Goal: Transaction & Acquisition: Purchase product/service

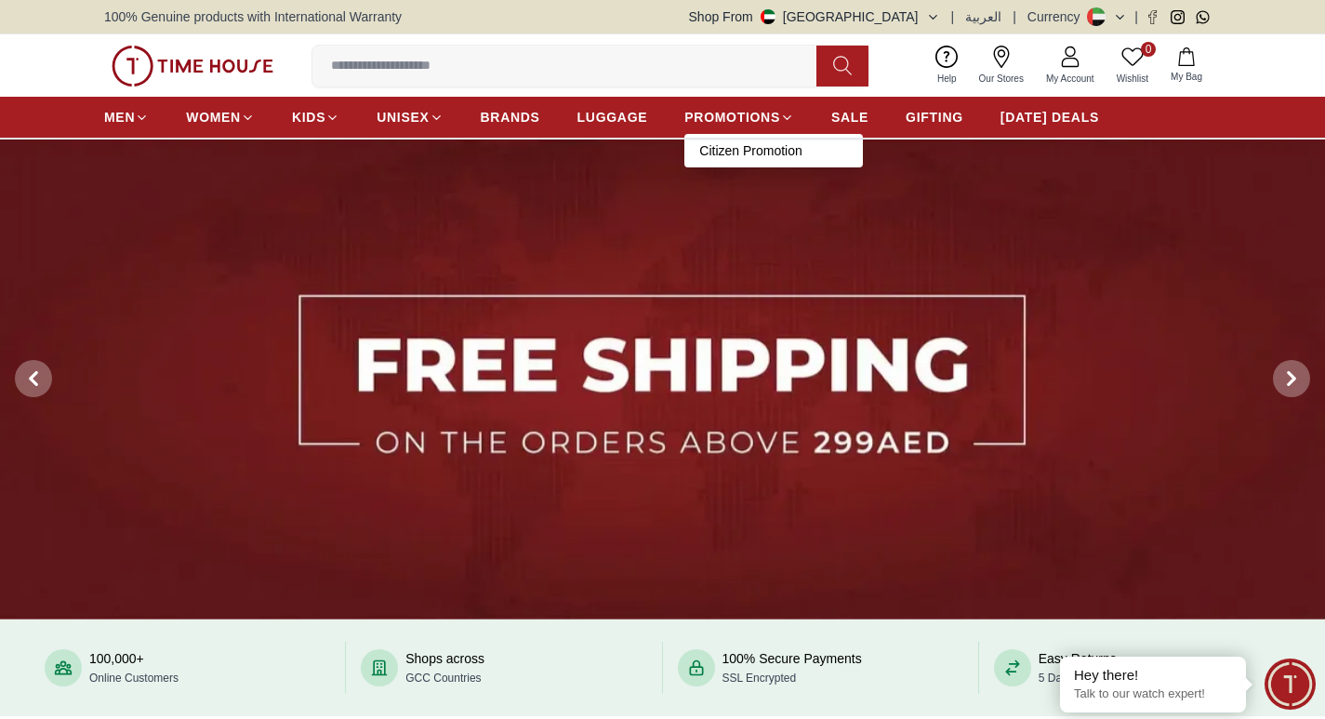
click at [732, 153] on link "Citizen Promotion" at bounding box center [773, 150] width 149 height 19
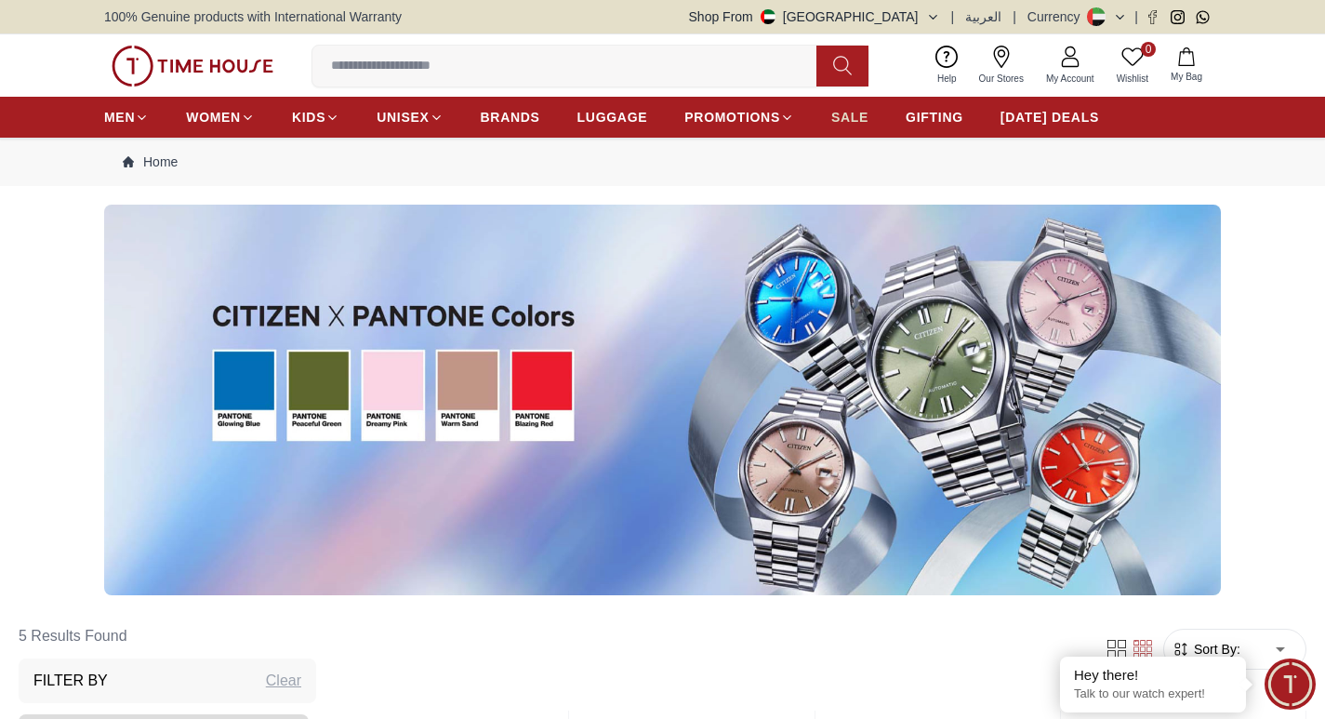
click at [854, 125] on span "SALE" at bounding box center [849, 117] width 37 height 19
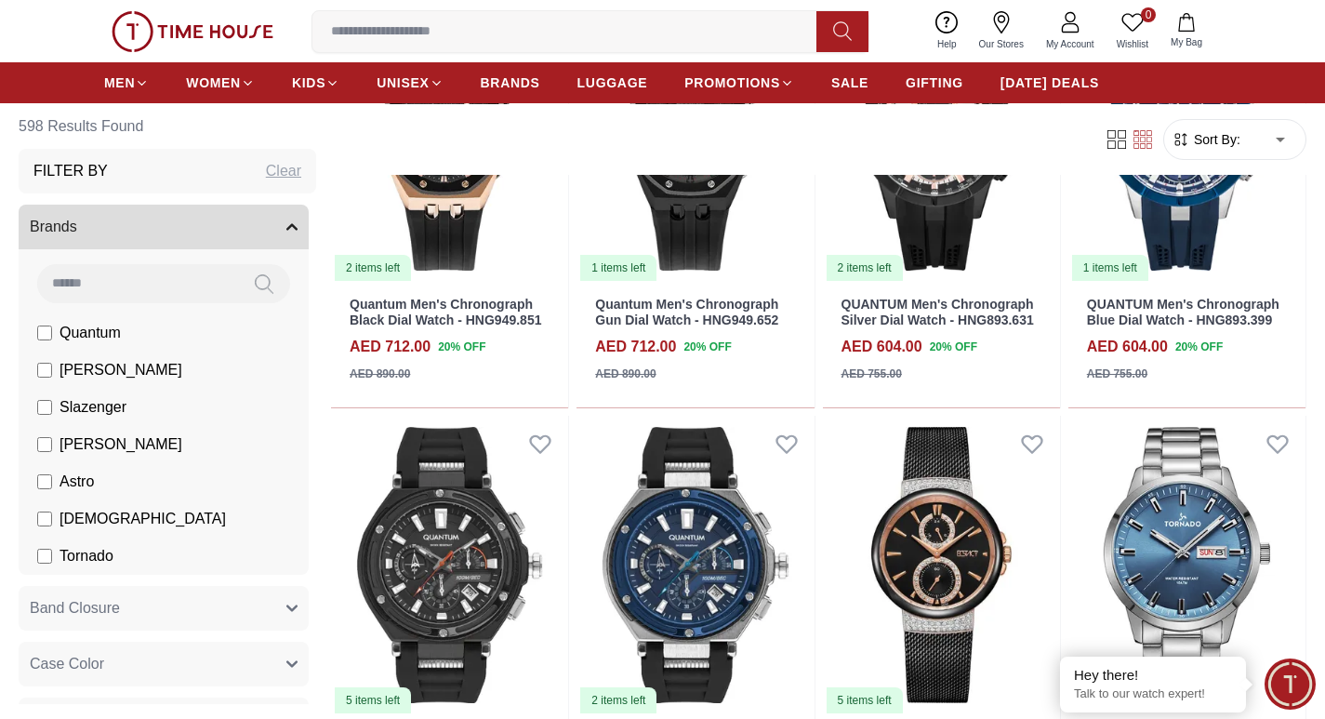
scroll to position [2045, 0]
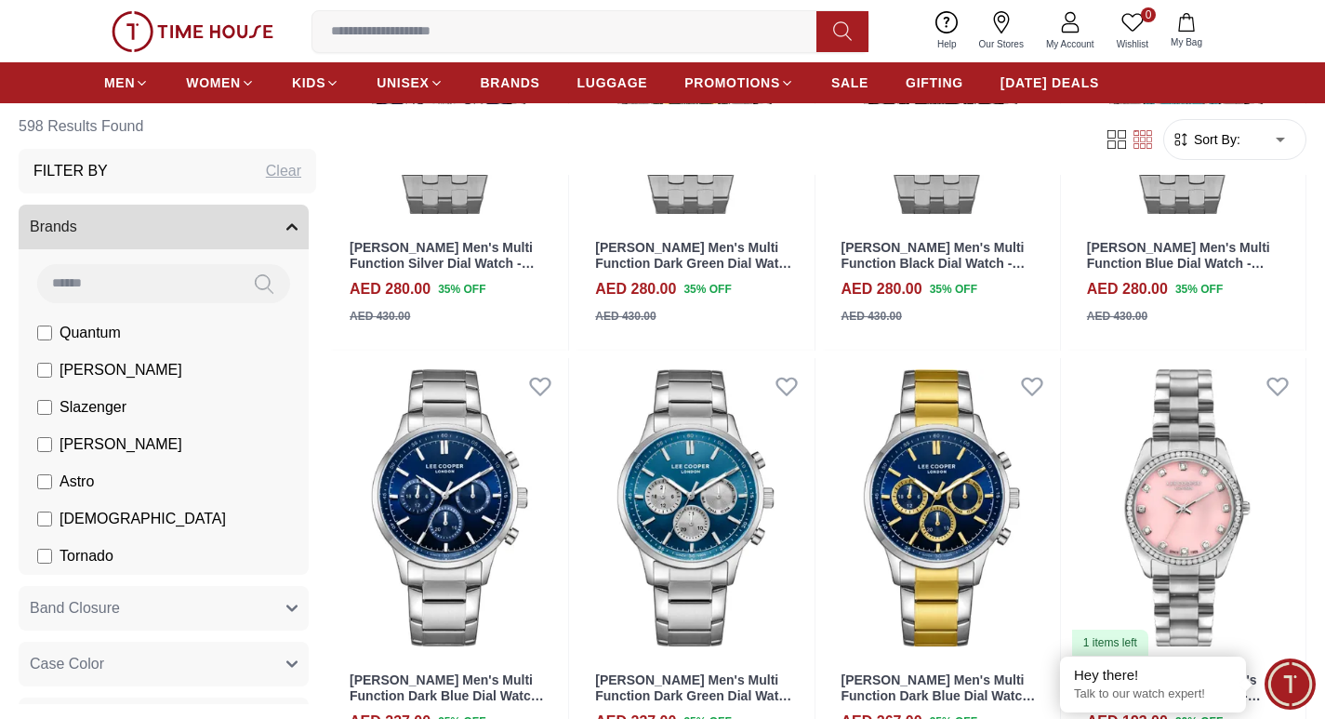
scroll to position [3998, 0]
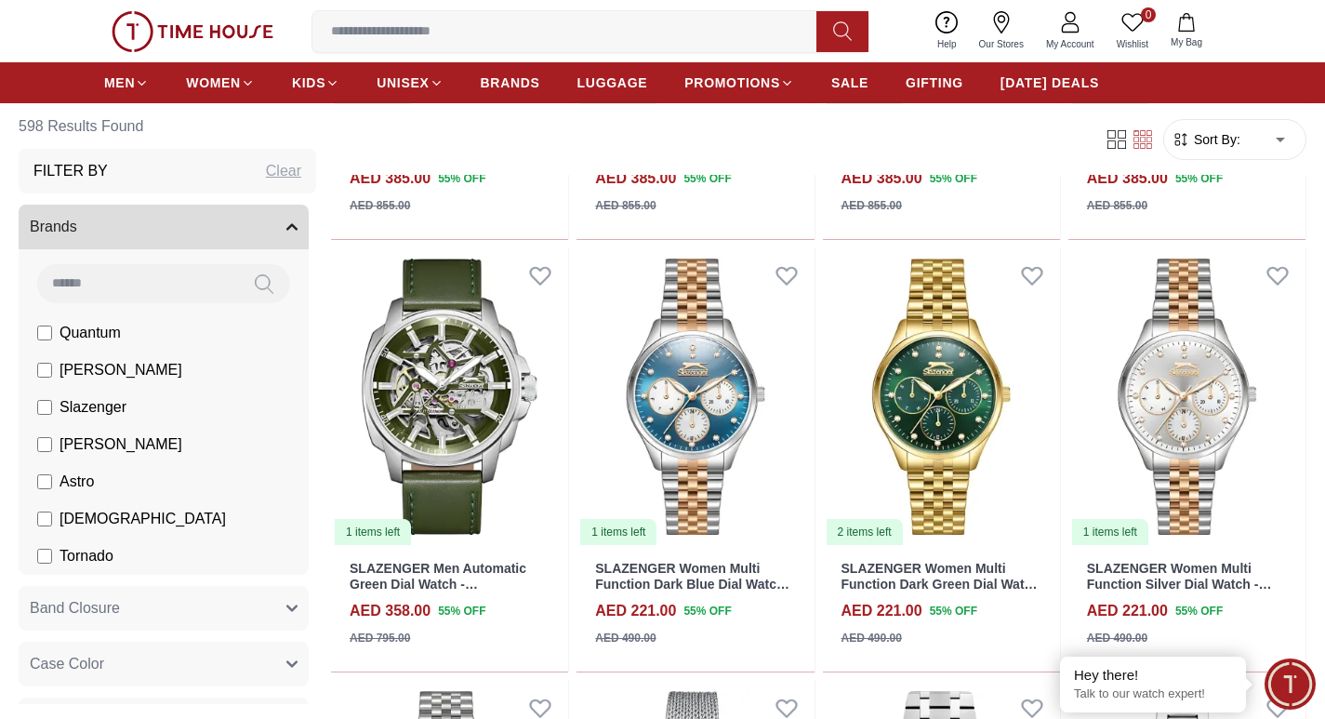
scroll to position [5671, 0]
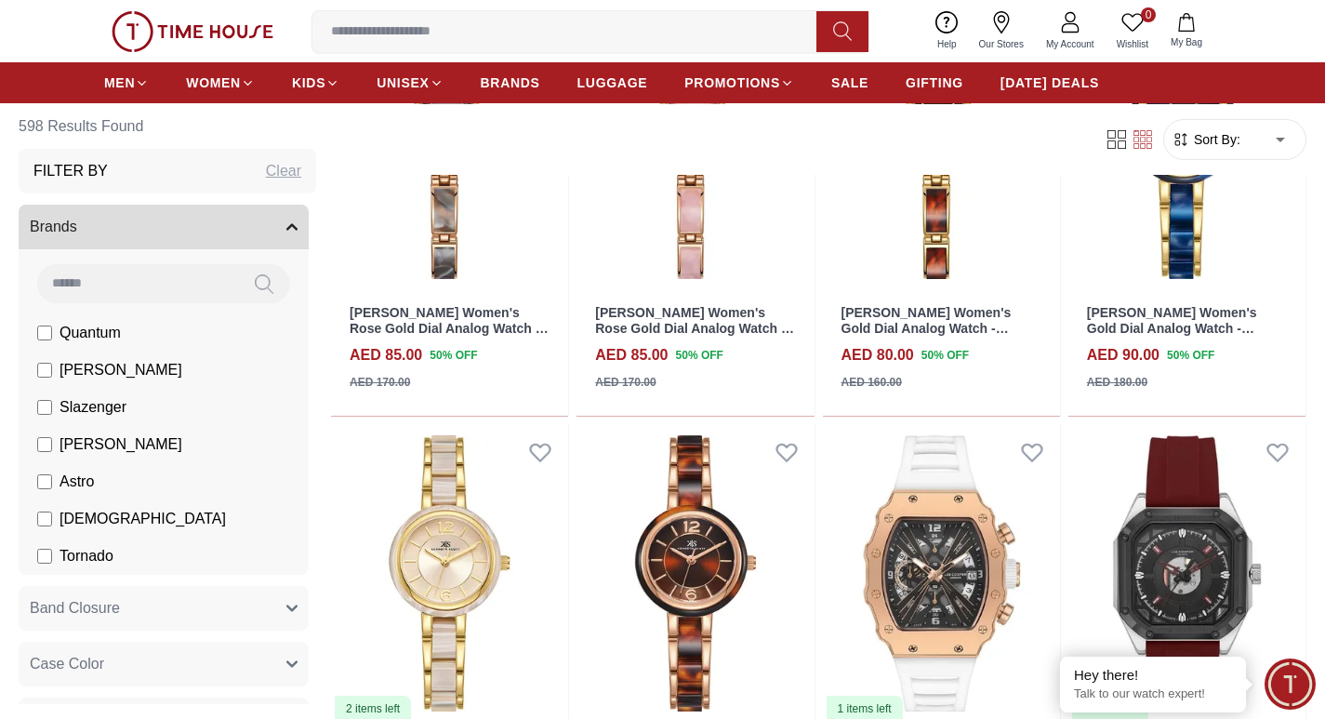
scroll to position [8088, 0]
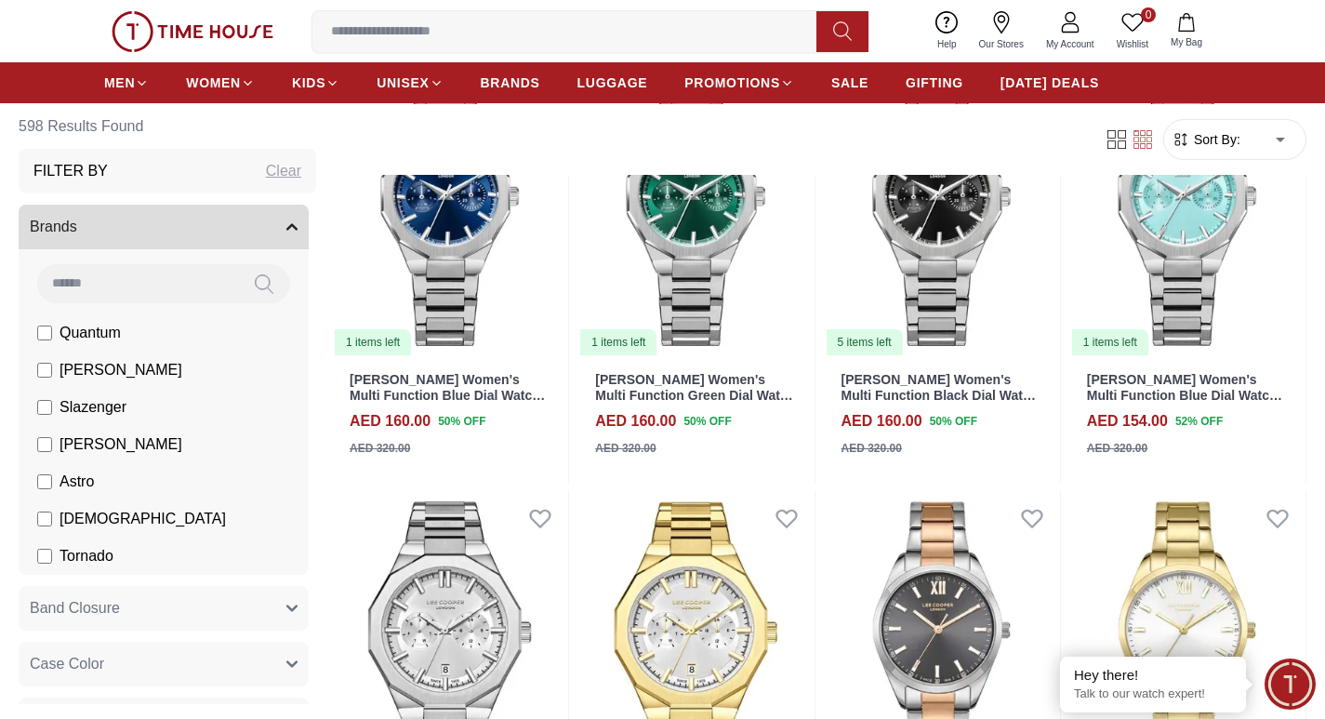
scroll to position [10784, 0]
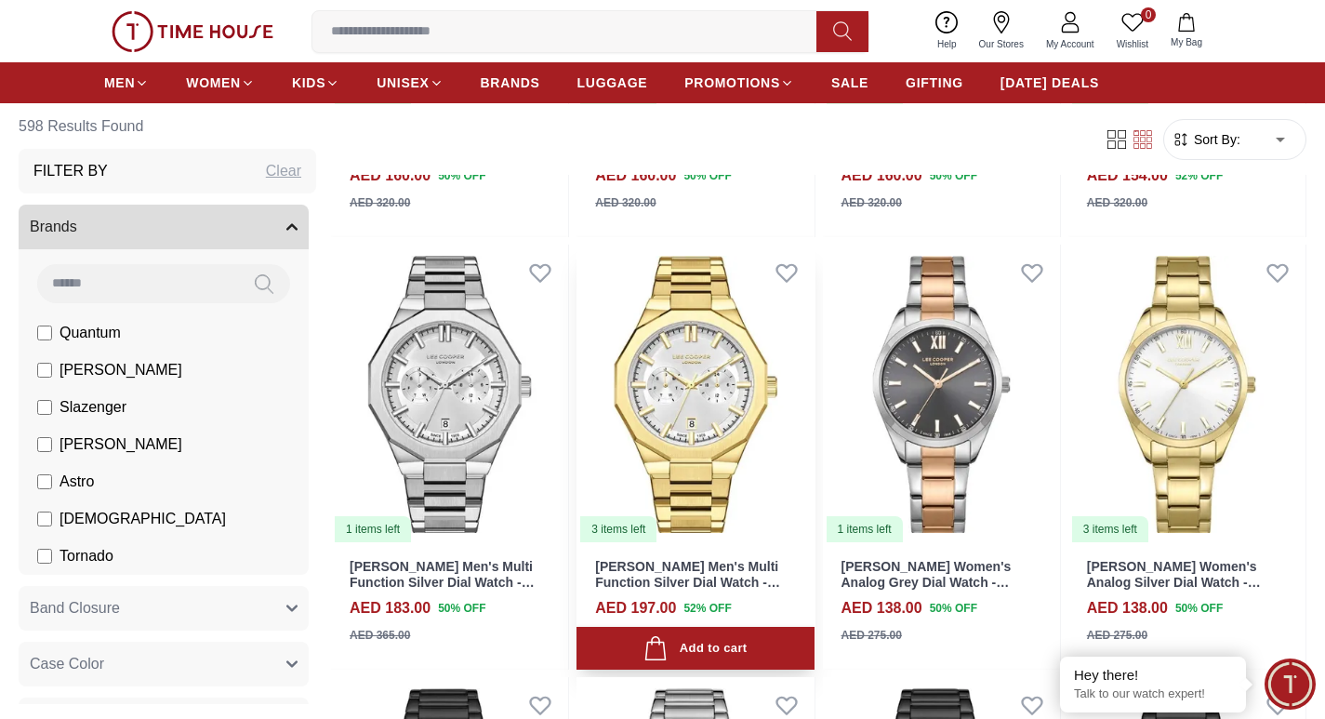
scroll to position [10877, 0]
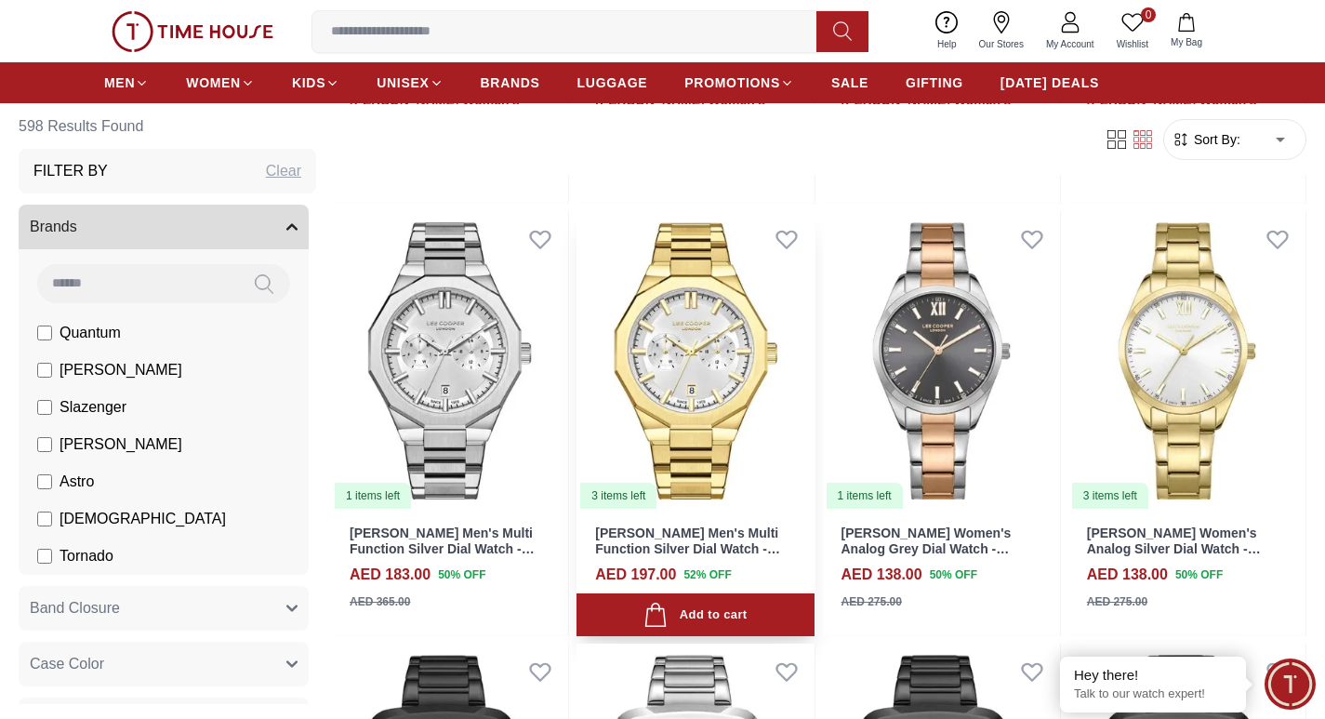
click at [709, 376] on img at bounding box center [694, 360] width 237 height 299
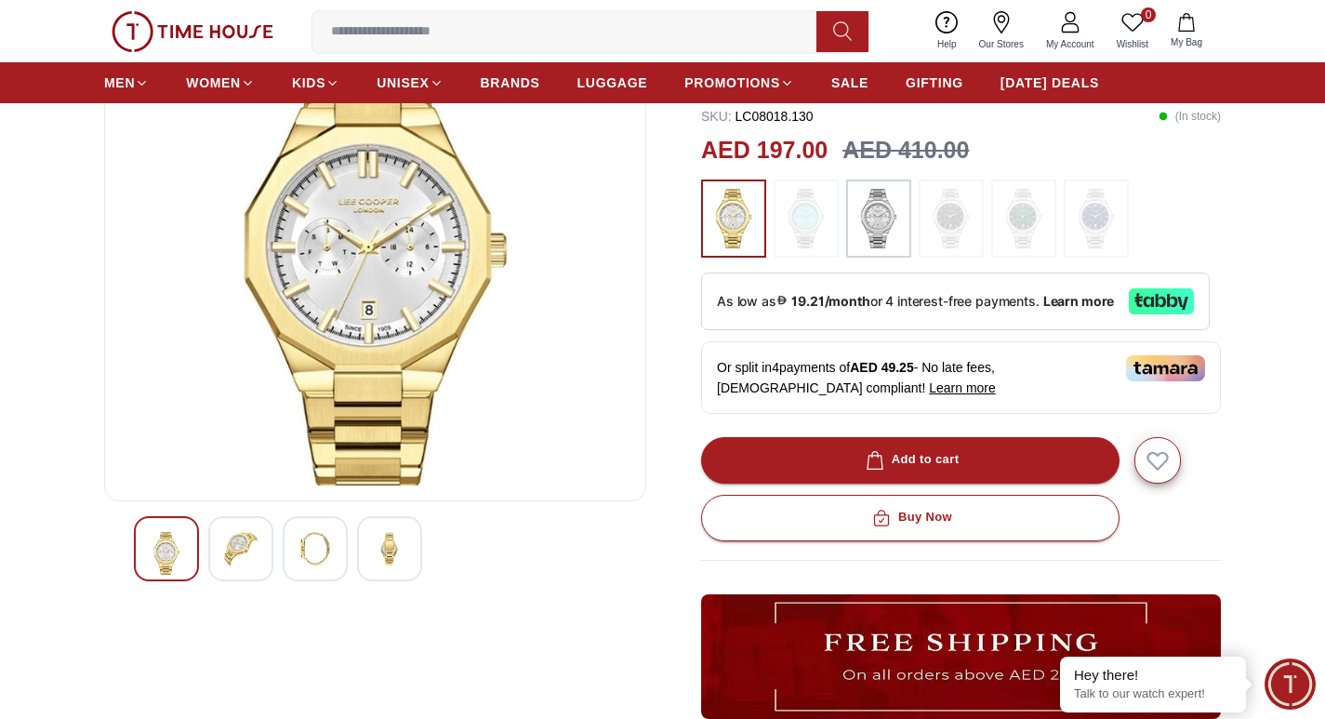
scroll to position [186, 0]
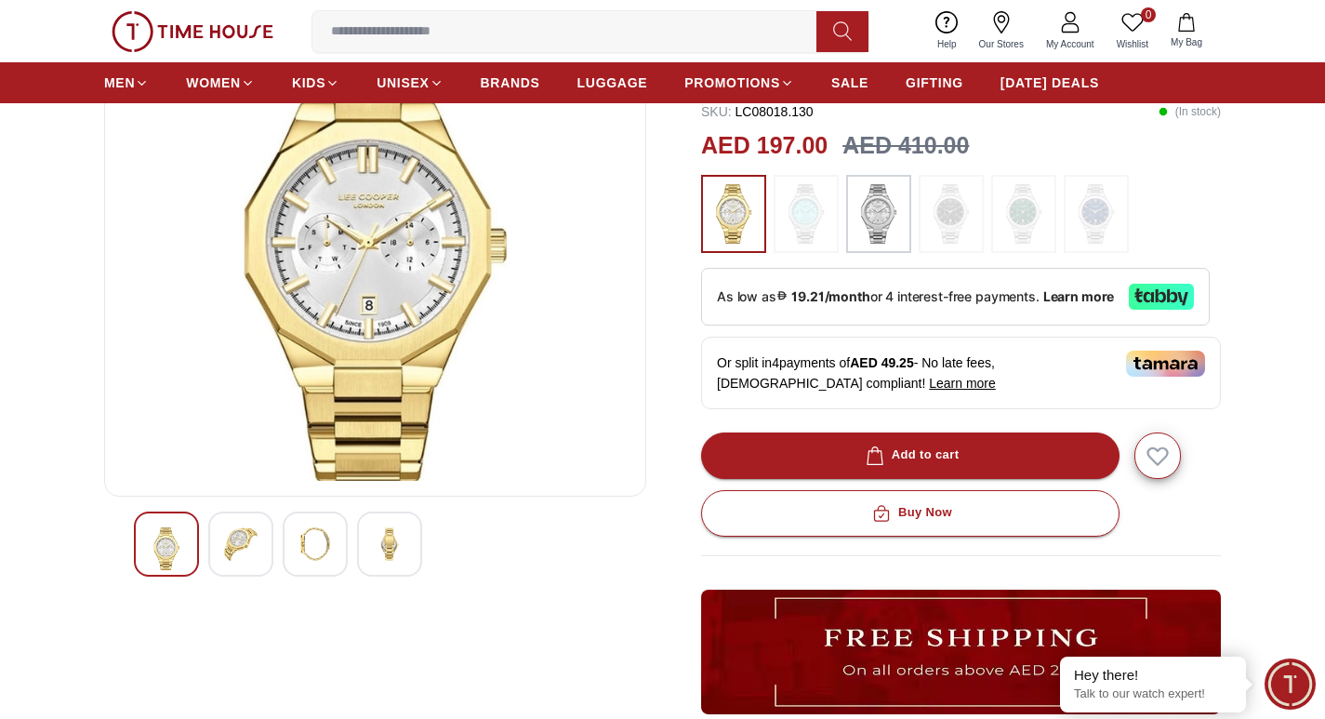
click at [236, 559] on img at bounding box center [240, 543] width 33 height 33
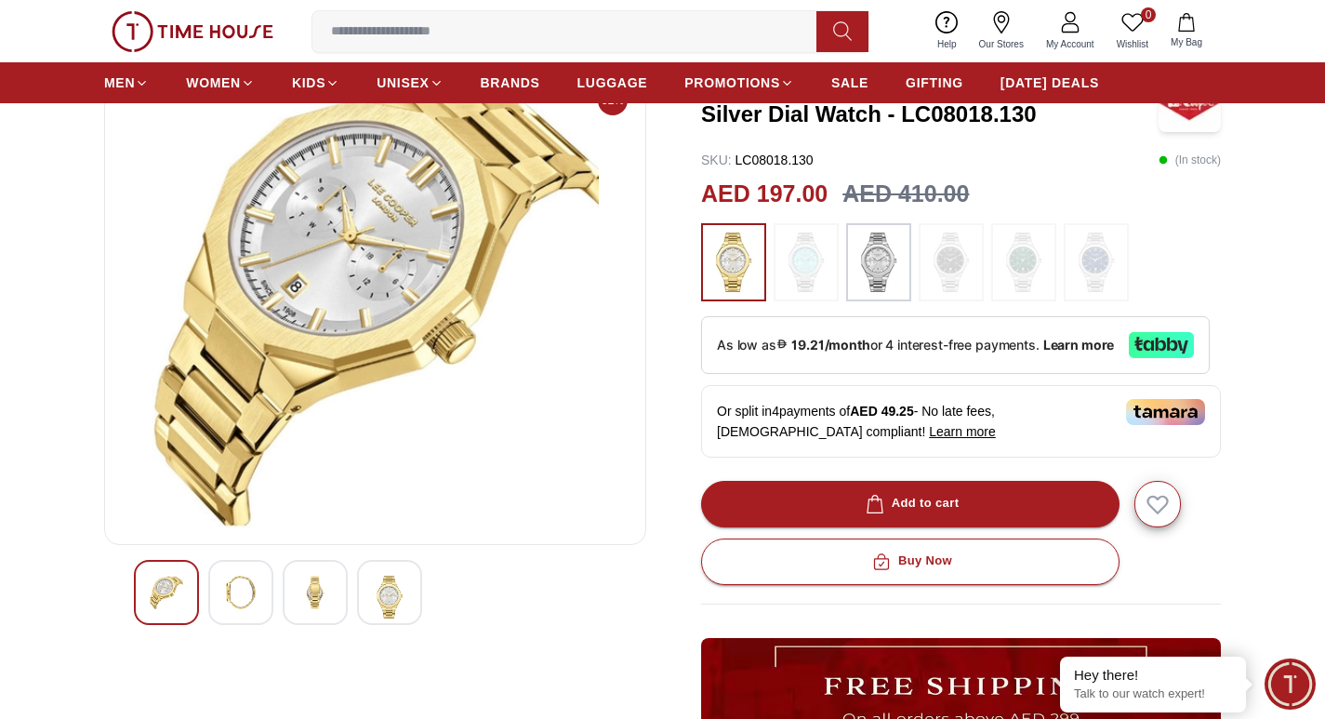
scroll to position [93, 0]
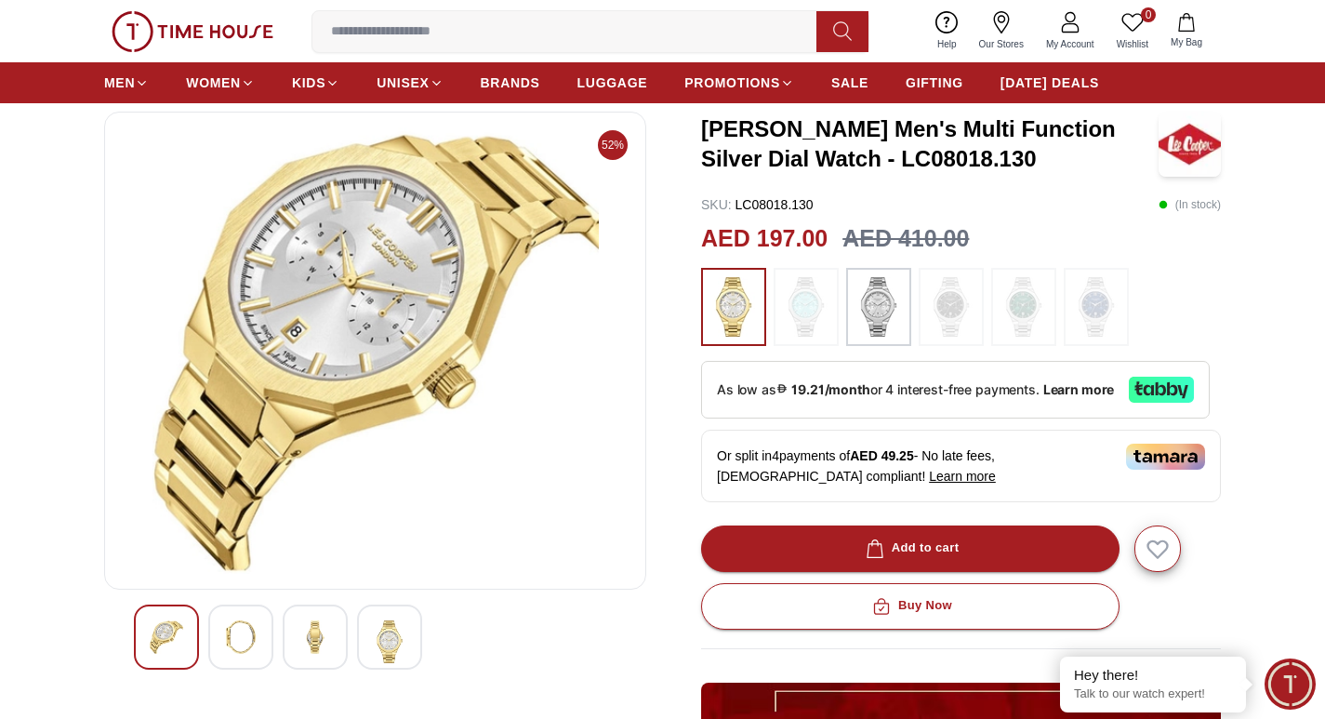
click at [311, 641] on img at bounding box center [314, 636] width 33 height 33
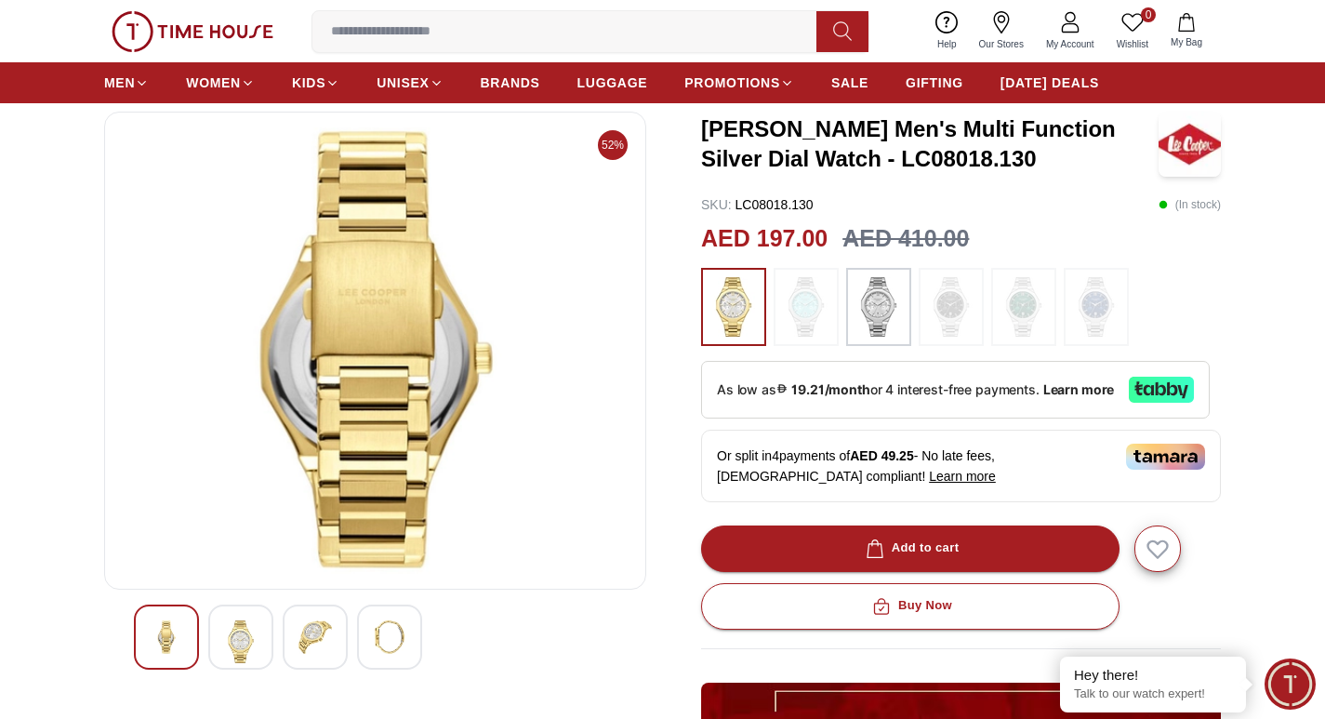
click at [393, 653] on img at bounding box center [389, 636] width 33 height 33
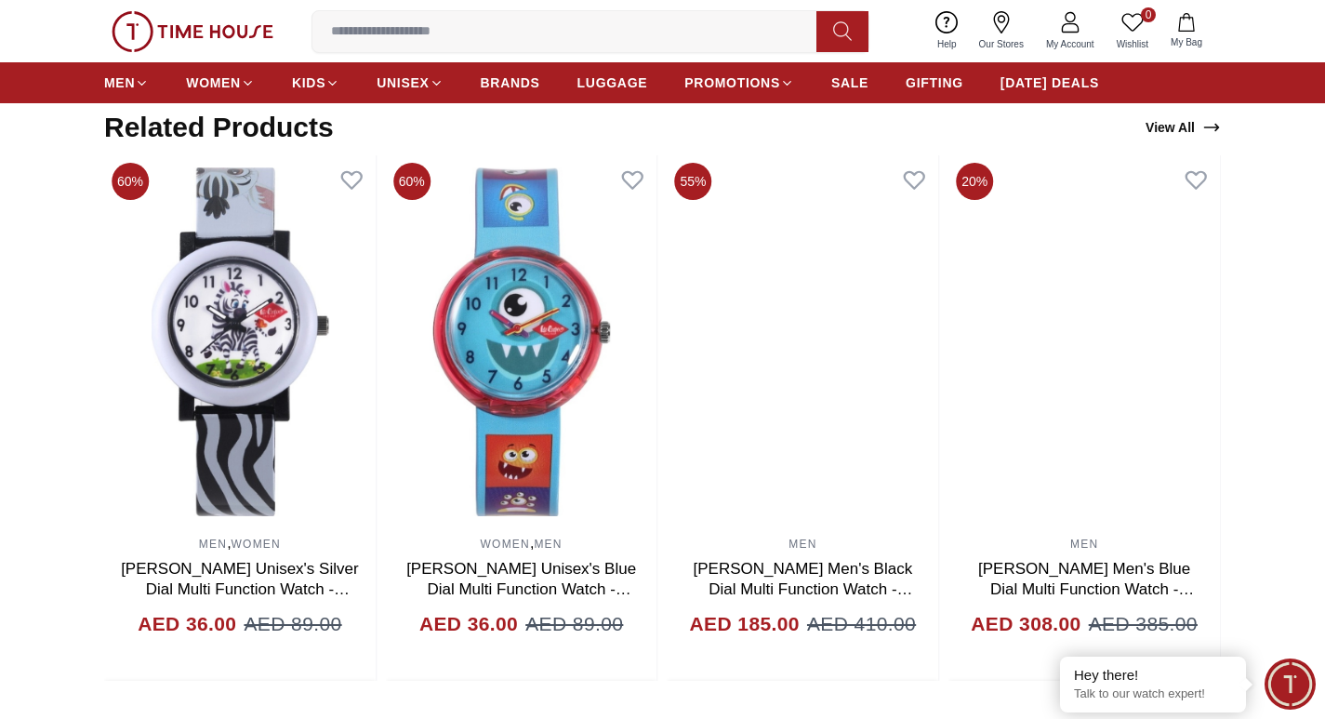
scroll to position [1209, 0]
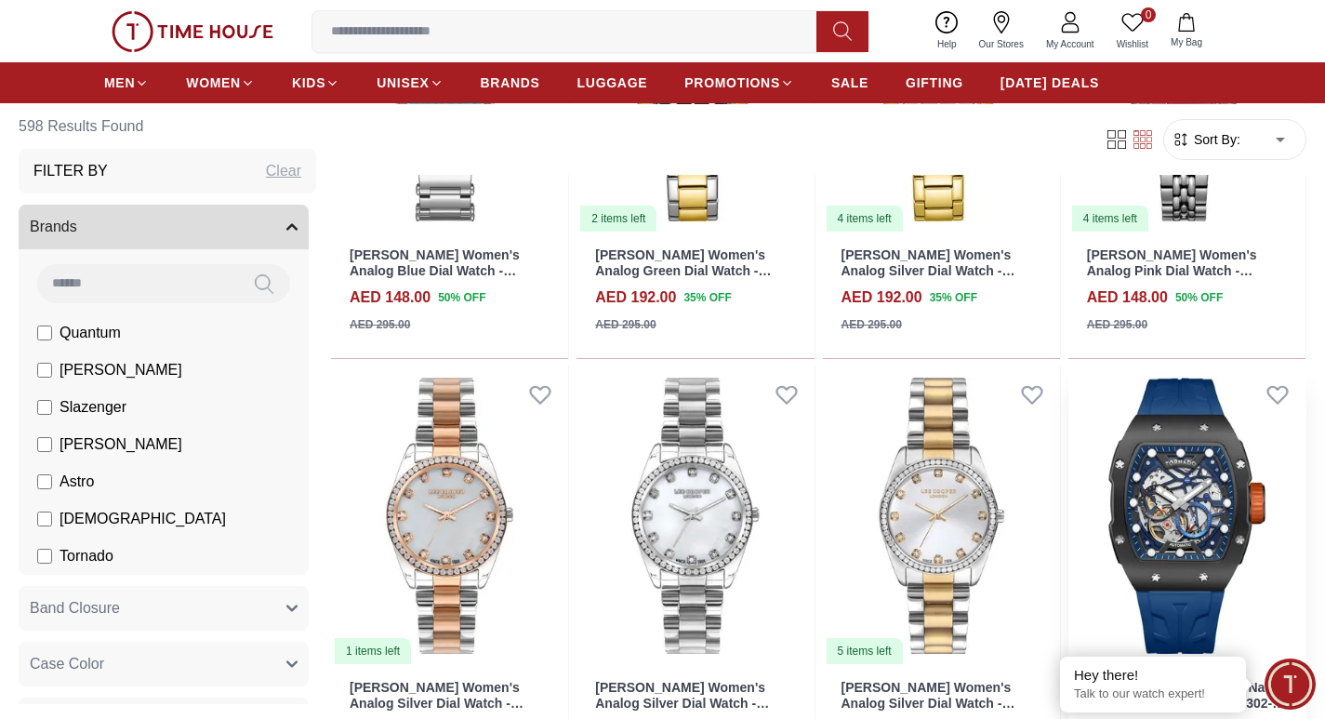
scroll to position [12640, 0]
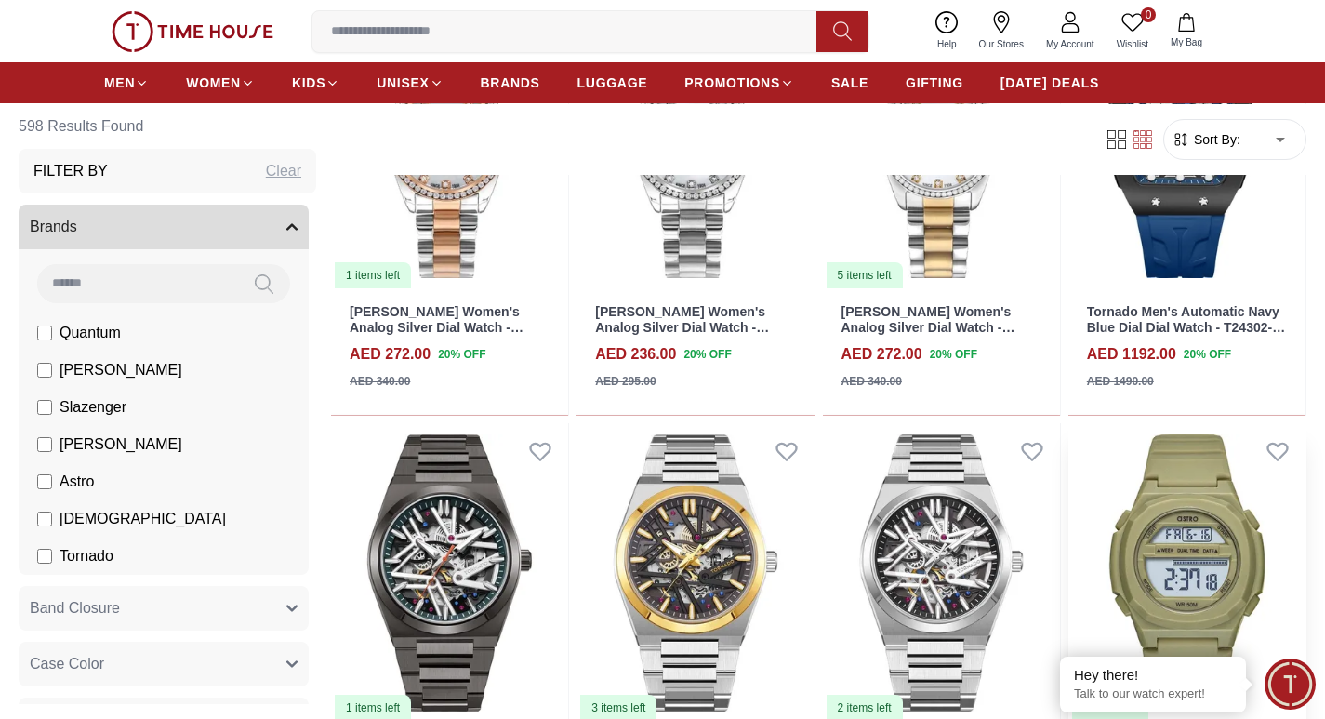
scroll to position [12826, 0]
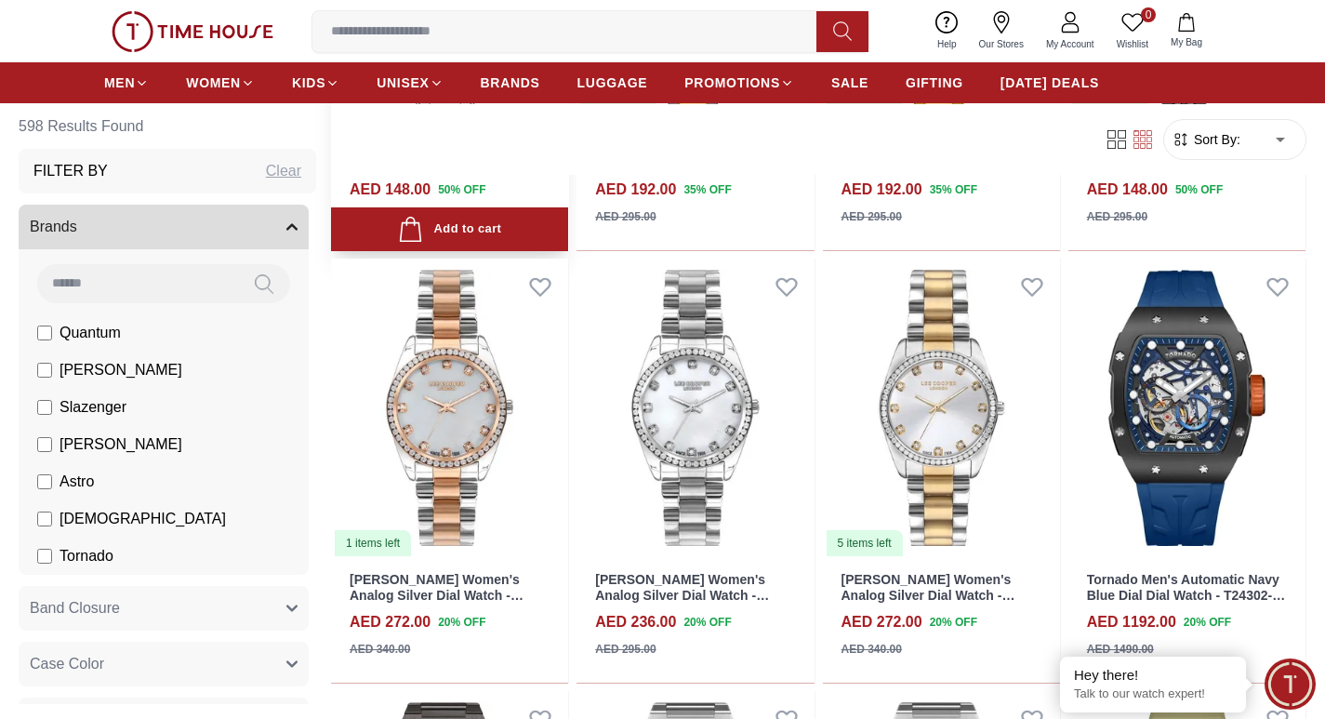
scroll to position [12547, 0]
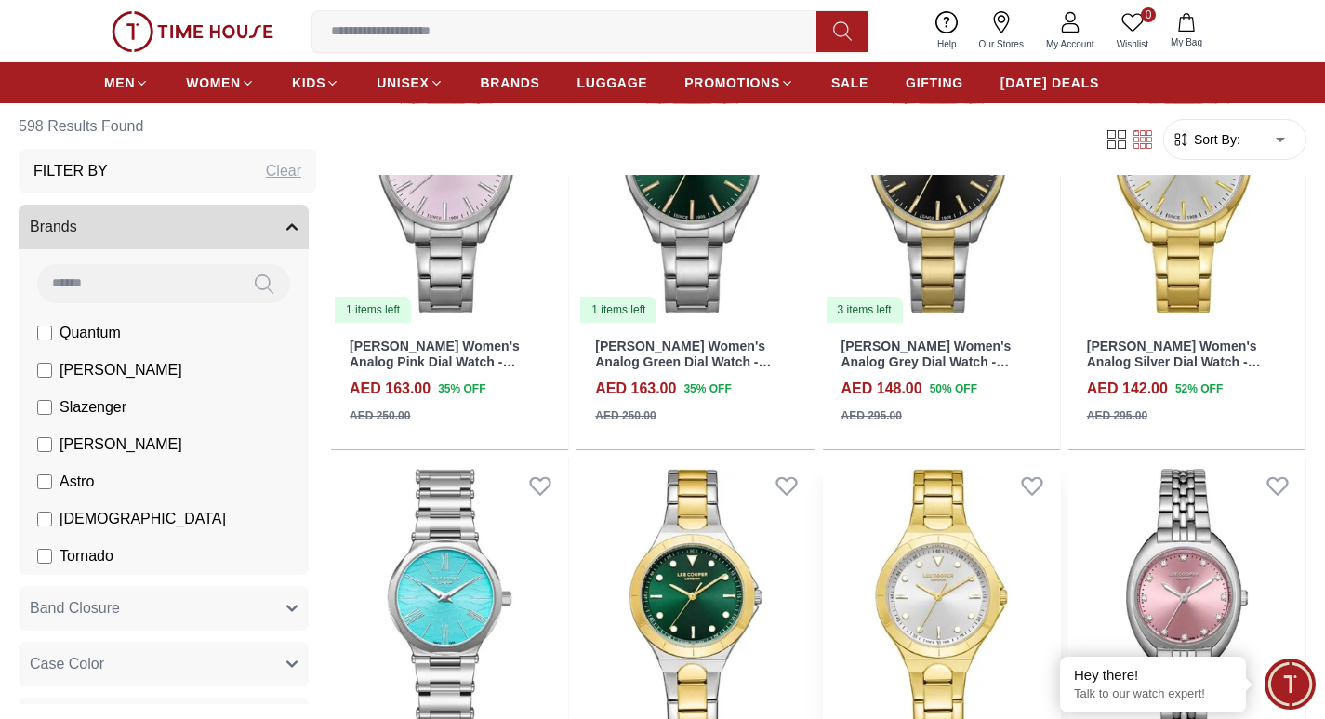
scroll to position [11710, 0]
